Goal: Find specific page/section: Find specific page/section

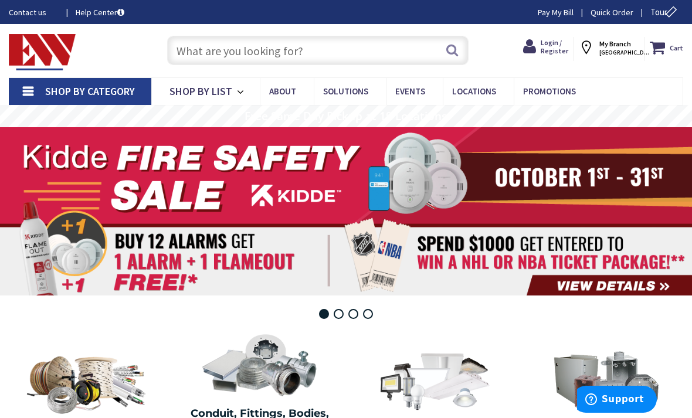
click at [228, 53] on input "text" at bounding box center [318, 50] width 302 height 29
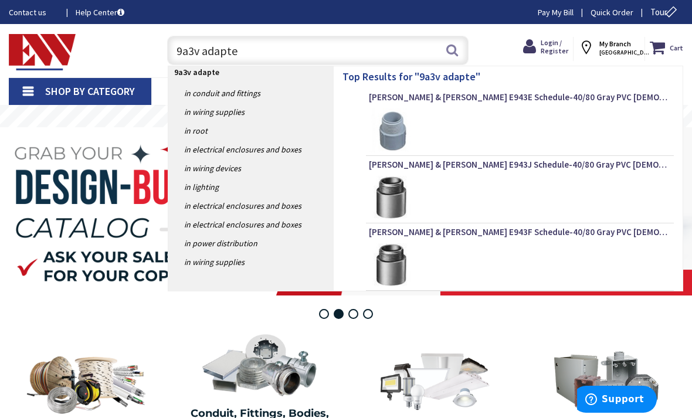
type input "9a3v adapter"
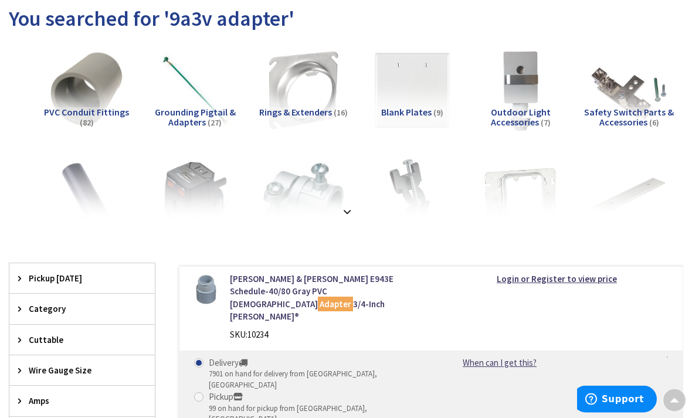
scroll to position [145, 0]
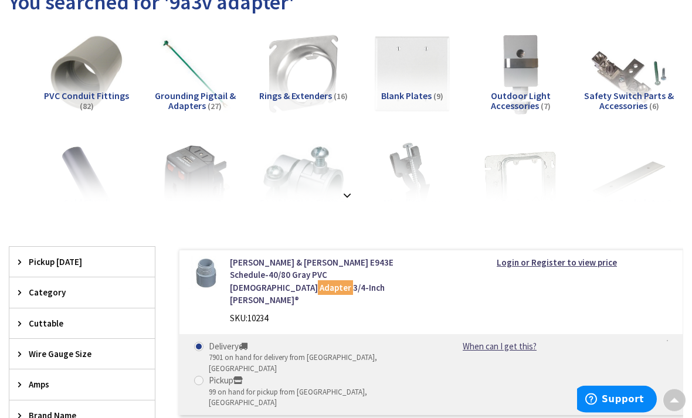
click at [40, 290] on span "Category" at bounding box center [77, 293] width 96 height 12
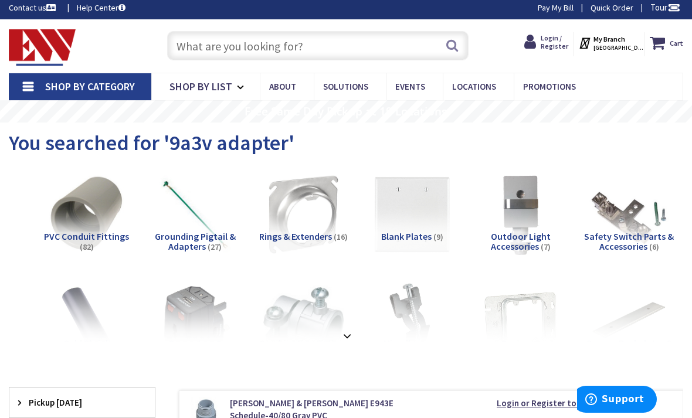
scroll to position [0, 0]
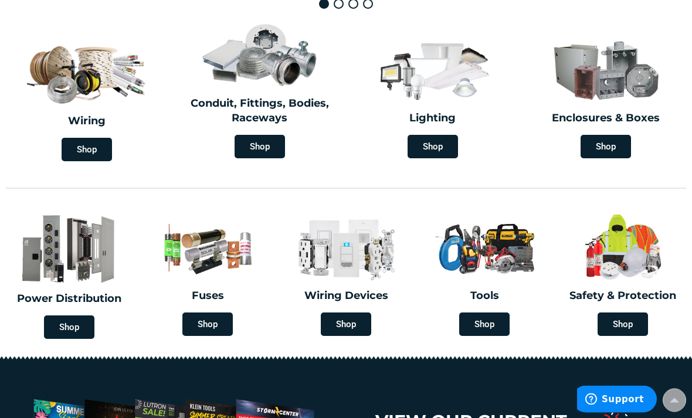
scroll to position [311, 0]
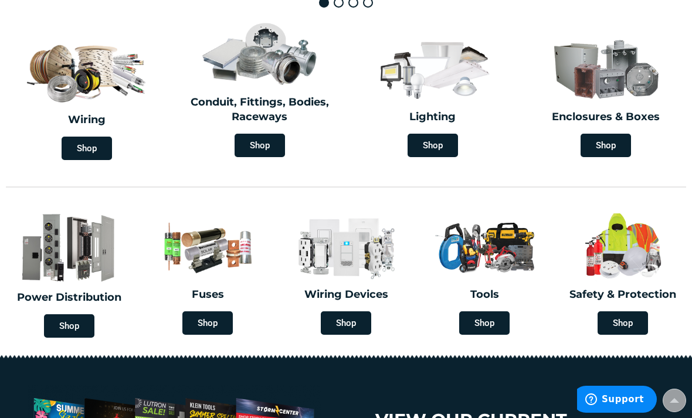
click at [74, 264] on img at bounding box center [69, 248] width 127 height 74
